Goal: Information Seeking & Learning: Learn about a topic

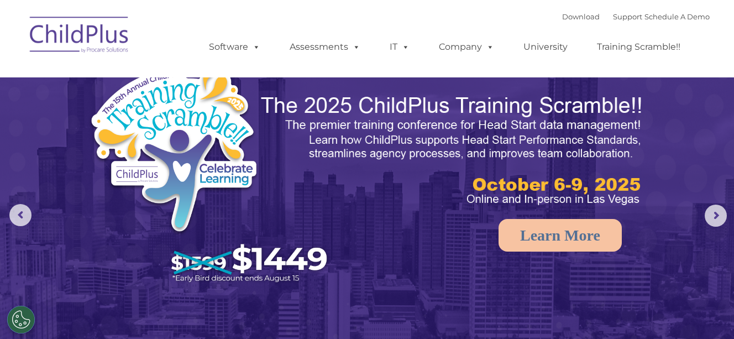
scroll to position [3, 0]
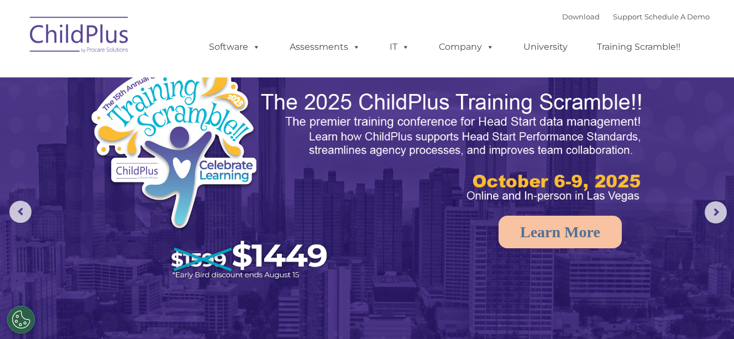
select select "MEDIUM"
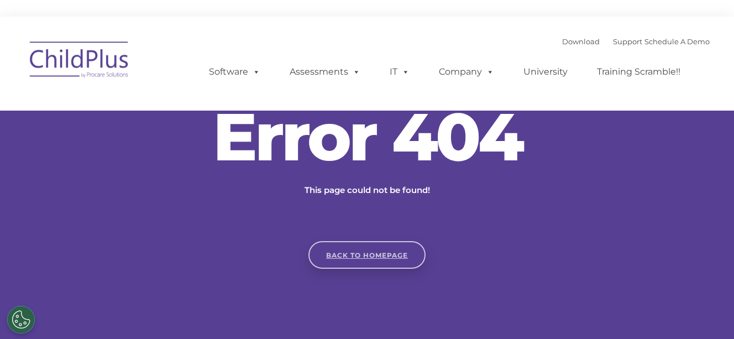
click at [360, 245] on link "Back to homepage" at bounding box center [367, 255] width 117 height 28
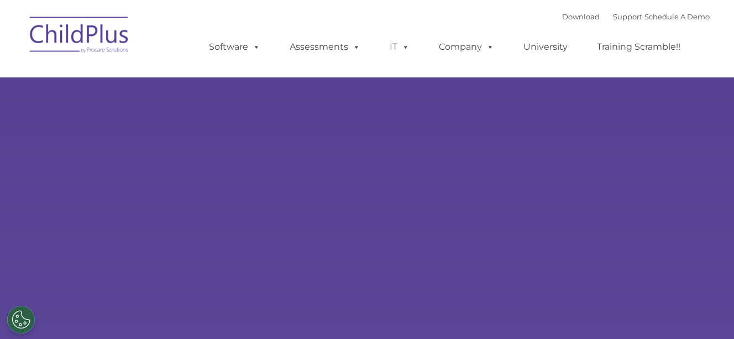
type input ""
select select "MEDIUM"
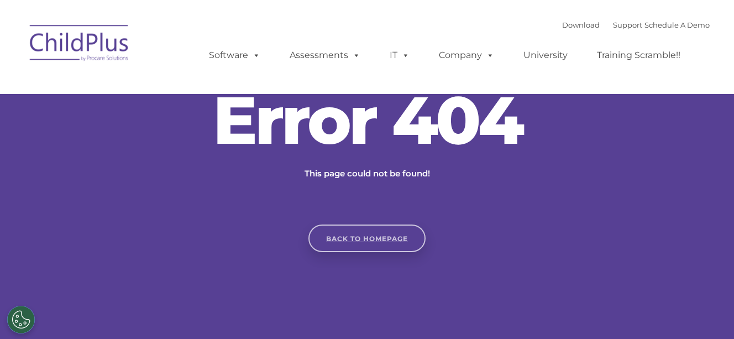
click at [340, 228] on link "Back to homepage" at bounding box center [367, 238] width 117 height 28
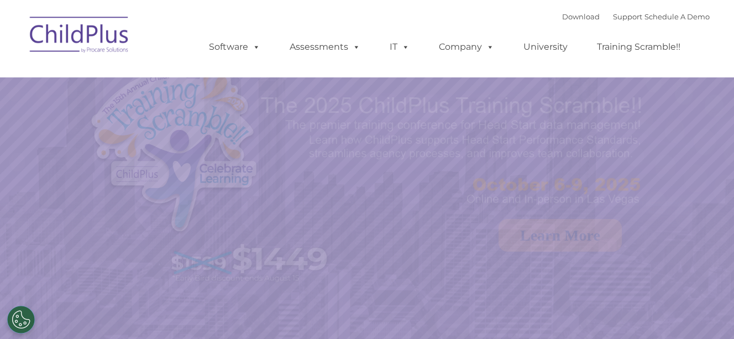
select select "MEDIUM"
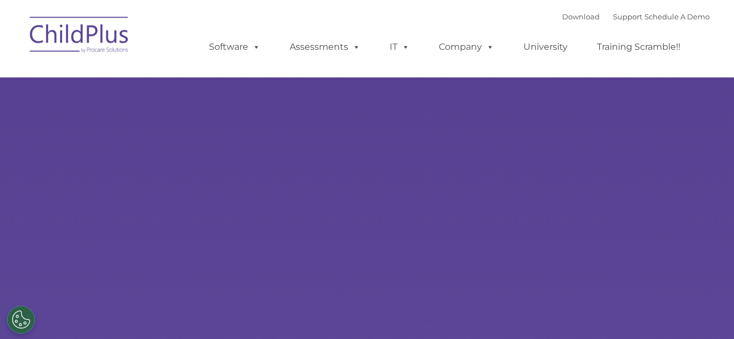
type input ""
select select "MEDIUM"
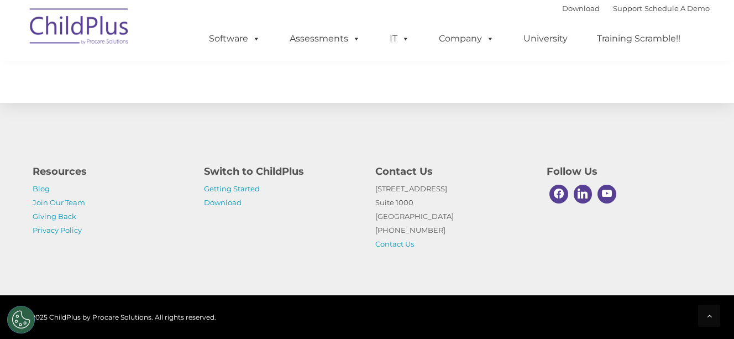
scroll to position [1320, 0]
click at [233, 189] on link "Getting Started" at bounding box center [232, 188] width 56 height 9
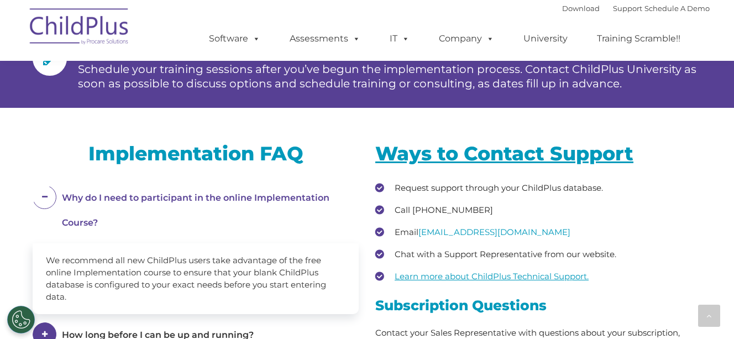
scroll to position [1418, 0]
